Goal: Find specific page/section: Find specific page/section

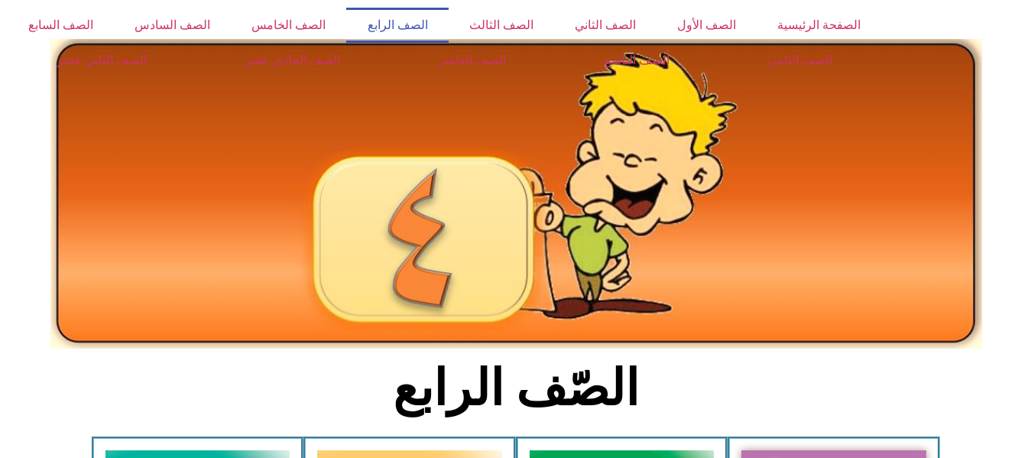
scroll to position [401, 0]
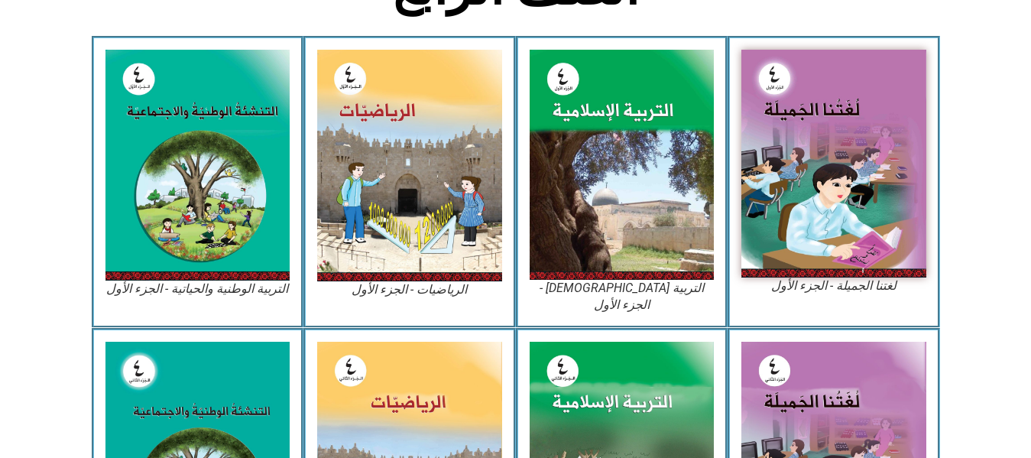
click at [453, 196] on img at bounding box center [409, 166] width 185 height 232
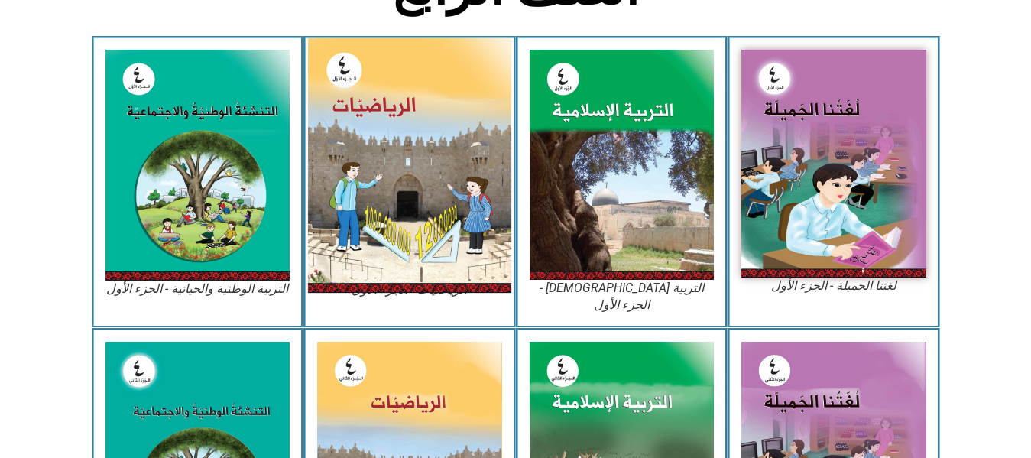
click at [450, 196] on img at bounding box center [409, 165] width 203 height 255
click at [410, 258] on img at bounding box center [409, 165] width 203 height 255
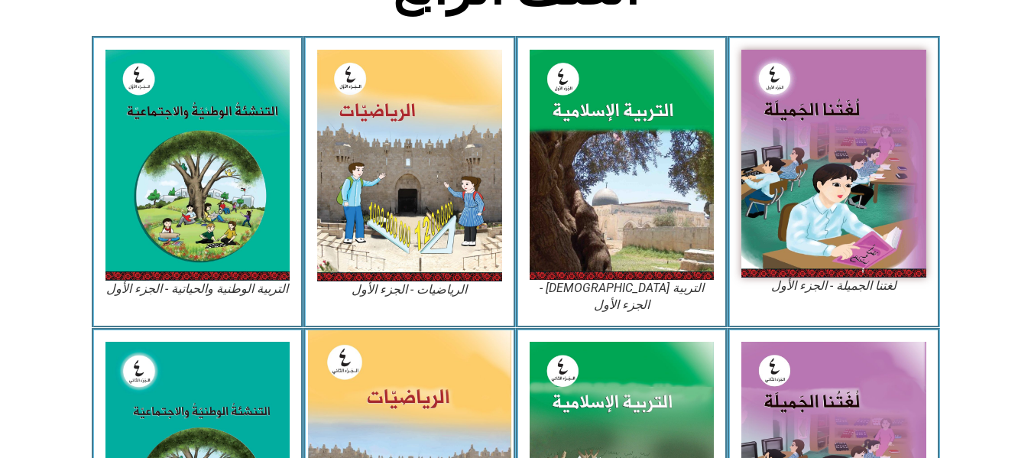
click at [423, 404] on img at bounding box center [409, 456] width 203 height 253
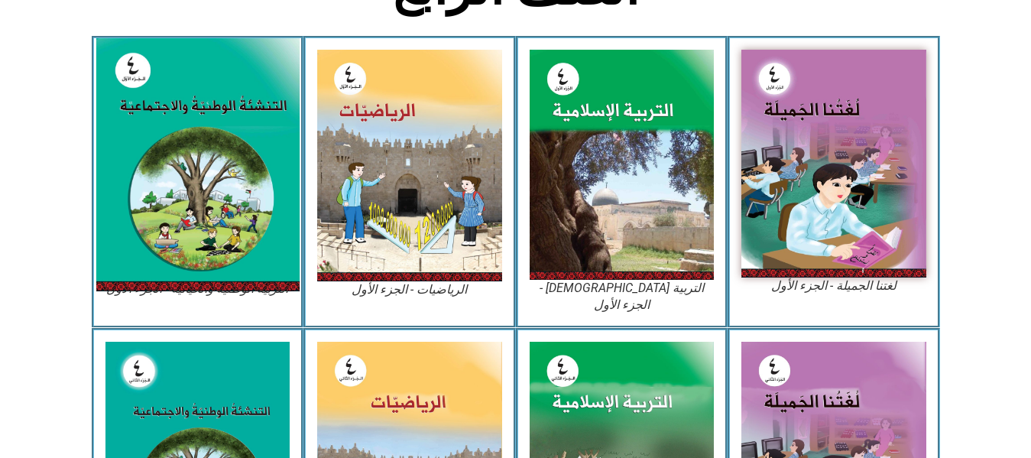
click at [222, 102] on img at bounding box center [197, 164] width 203 height 253
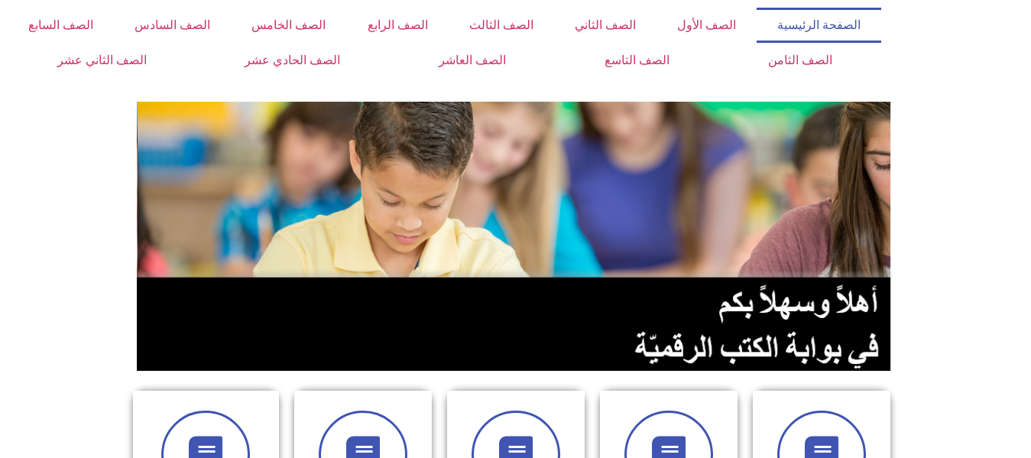
click at [1031, 199] on section at bounding box center [515, 236] width 1031 height 292
click at [0, 276] on section at bounding box center [515, 236] width 1031 height 292
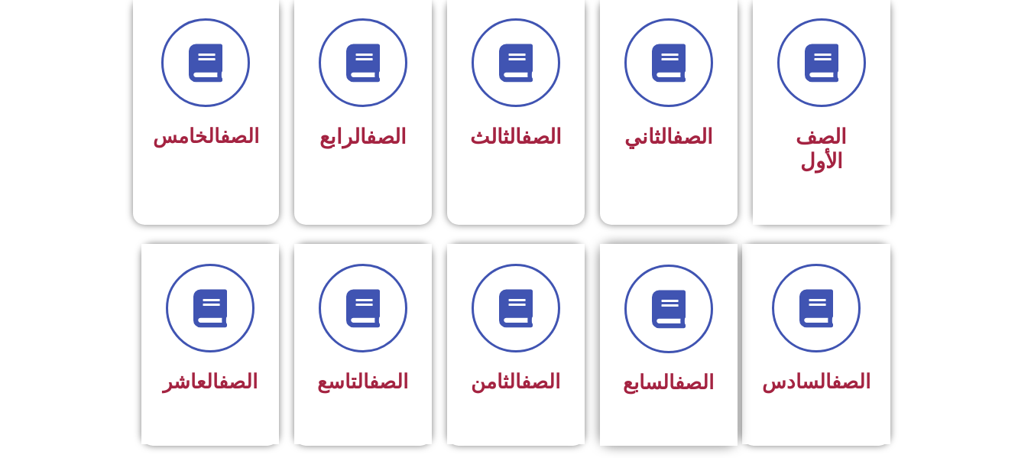
scroll to position [401, 0]
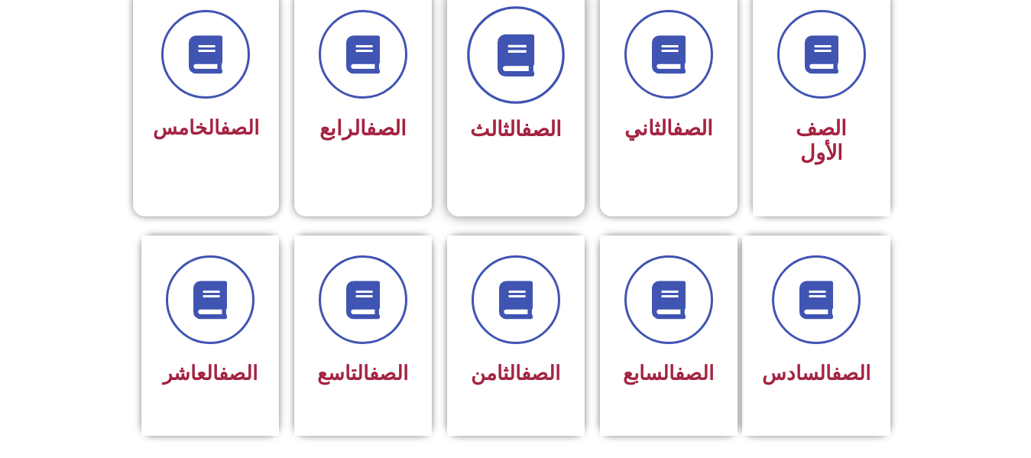
click at [539, 87] on span at bounding box center [516, 55] width 98 height 98
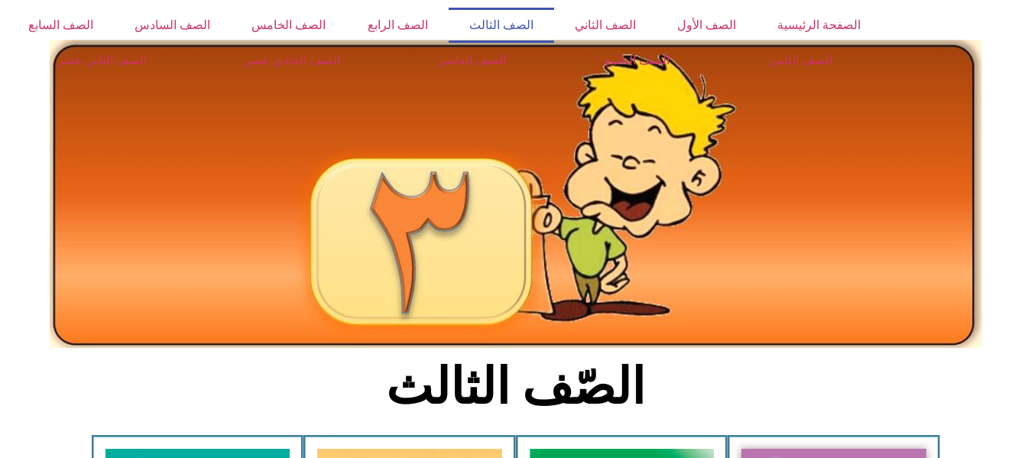
click at [1031, 82] on div at bounding box center [960, 43] width 142 height 86
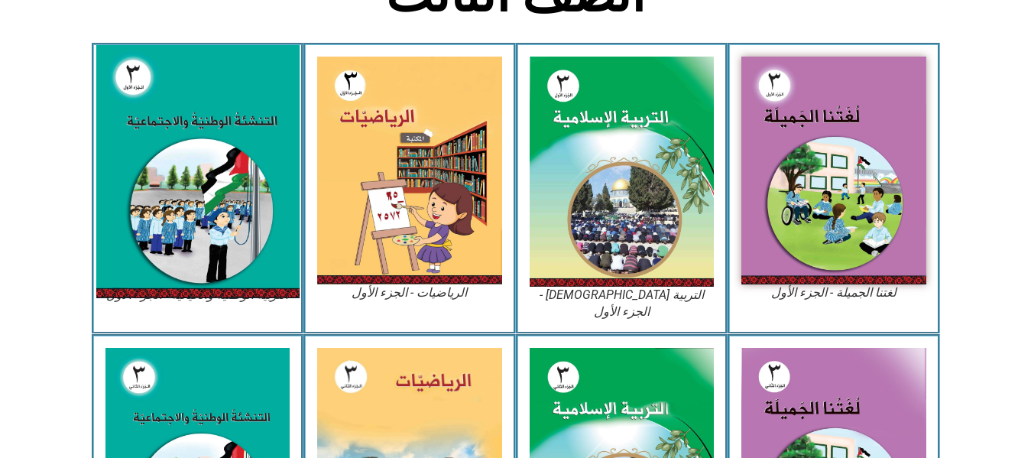
scroll to position [401, 0]
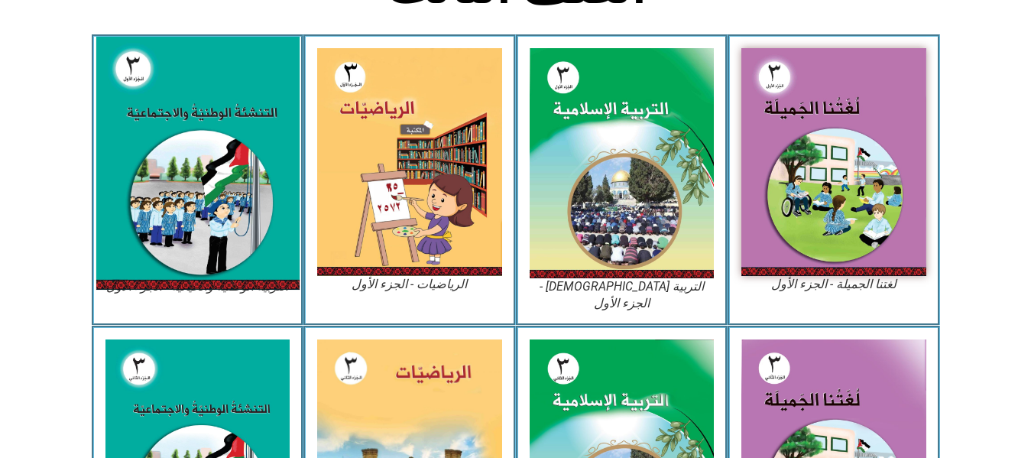
click at [193, 259] on img at bounding box center [197, 163] width 203 height 253
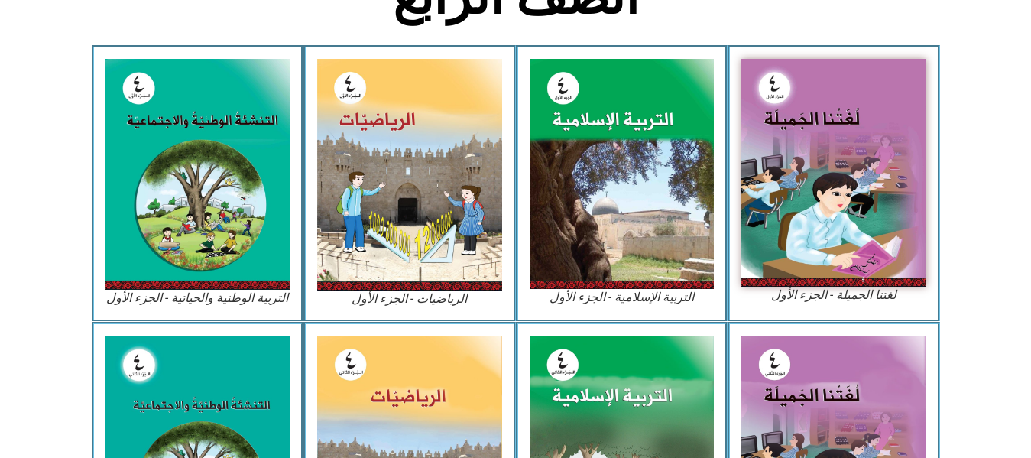
scroll to position [401, 0]
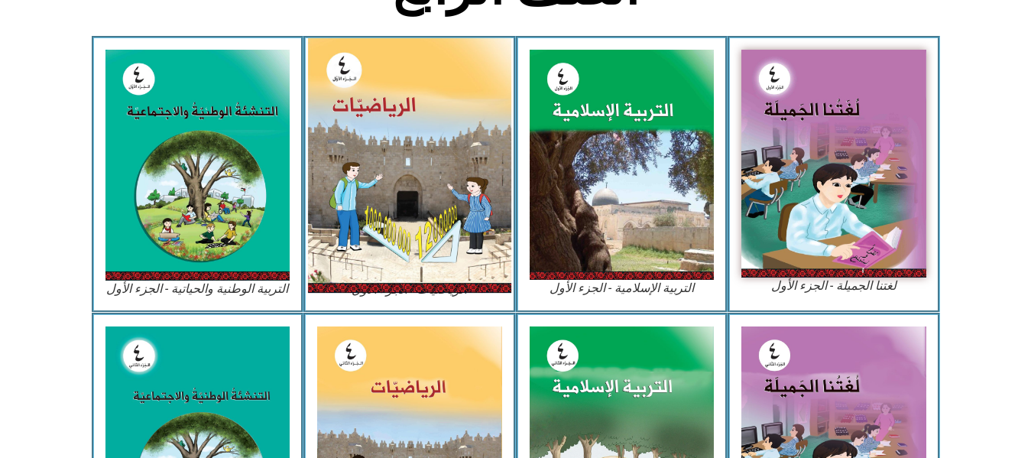
click at [430, 184] on img at bounding box center [409, 165] width 203 height 255
